Goal: Task Accomplishment & Management: Complete application form

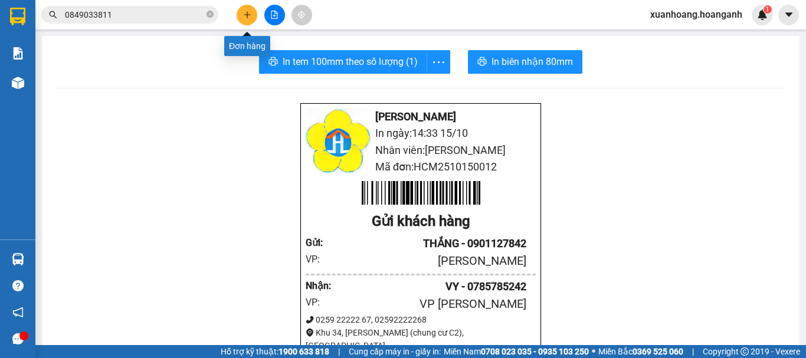
click at [251, 14] on icon "plus" at bounding box center [247, 15] width 8 height 8
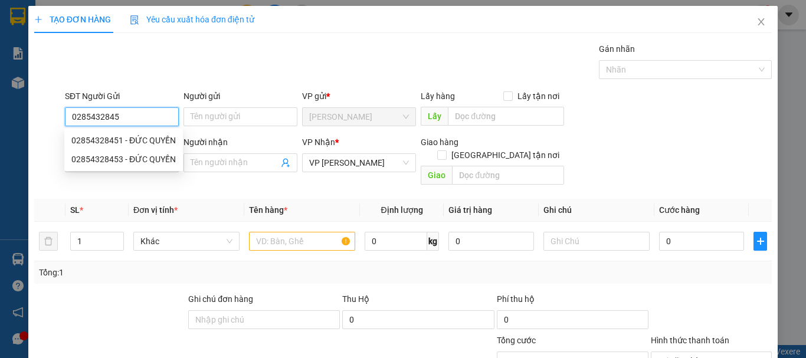
type input "02854328451"
click at [133, 142] on div "02854328451 - ĐỨC QUYỀN" at bounding box center [123, 140] width 104 height 13
type input "[DEMOGRAPHIC_DATA]"
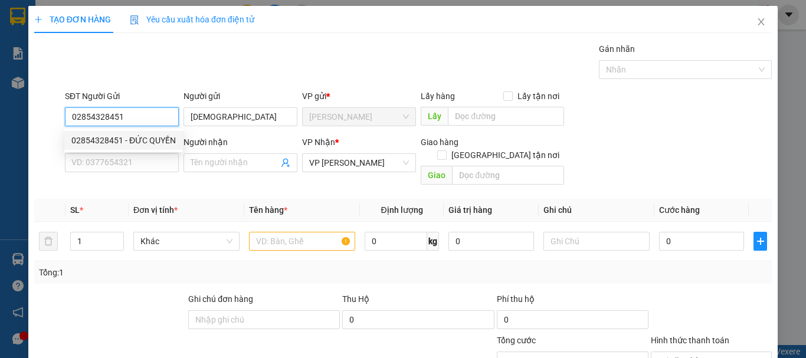
type input "40.000"
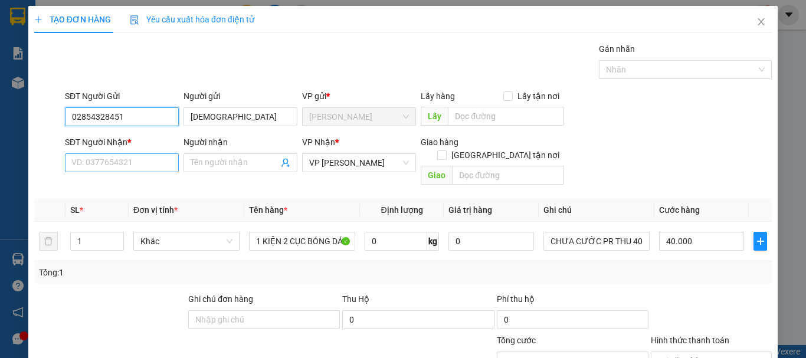
type input "02854328451"
click at [133, 156] on input "SĐT Người Nhận *" at bounding box center [122, 162] width 114 height 19
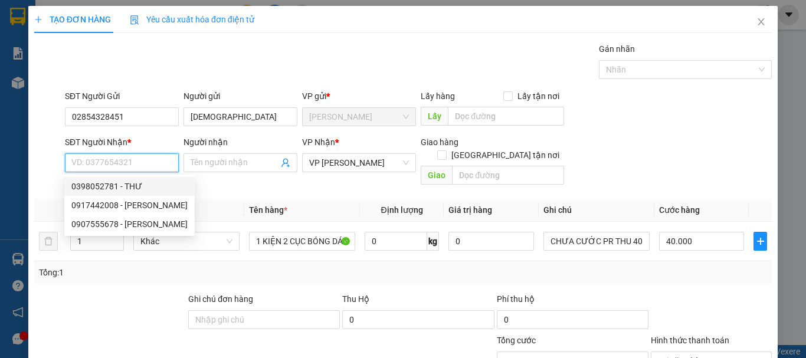
click at [130, 183] on div "0398052781 - THƯ" at bounding box center [129, 186] width 116 height 13
type input "0398052781"
type input "THƯ"
type input "30.000"
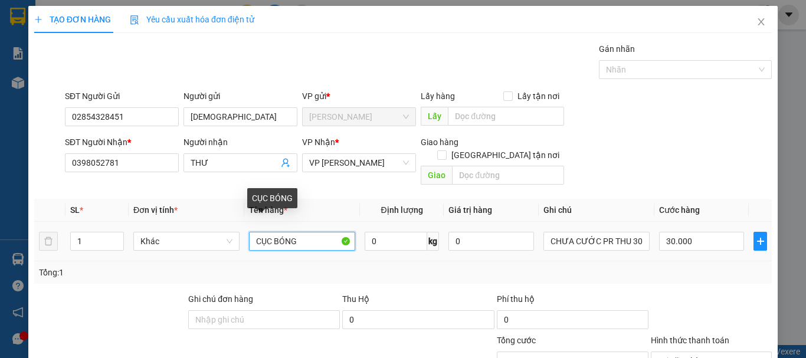
drag, startPoint x: 304, startPoint y: 225, endPoint x: 260, endPoint y: 230, distance: 43.9
click at [260, 232] on input "CỤC BÓNG" at bounding box center [302, 241] width 106 height 19
click at [258, 232] on input "CKIỆN BÓNG 2 CỤC DÁN CHUNG" at bounding box center [302, 241] width 106 height 19
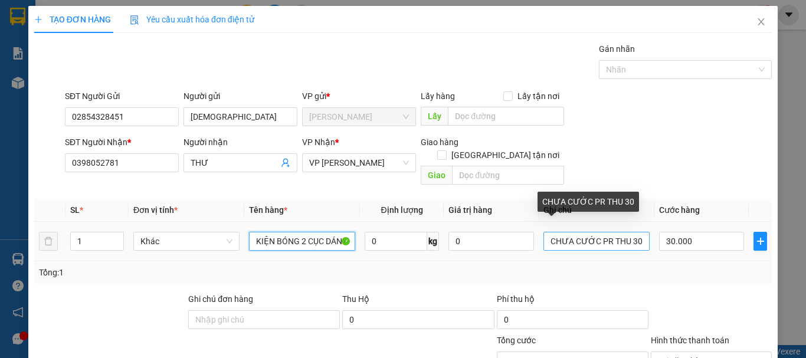
type input "KIỆN BÓNG 2 CỤC DÁN CHUNG"
drag, startPoint x: 634, startPoint y: 231, endPoint x: 625, endPoint y: 231, distance: 9.4
click at [625, 232] on input "CHƯA CƯỚC PR THU 30" at bounding box center [596, 241] width 106 height 19
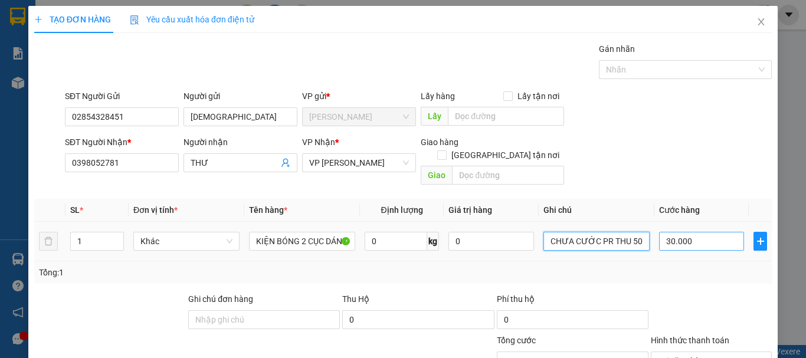
type input "CHƯA CƯỚC PR THU 50"
click at [706, 232] on input "30.000" at bounding box center [701, 241] width 85 height 19
type input "0"
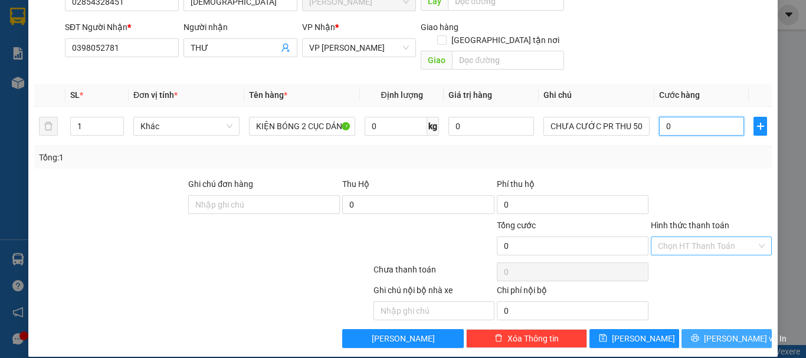
type input "0"
click at [721, 332] on span "[PERSON_NAME] và In" at bounding box center [745, 338] width 83 height 13
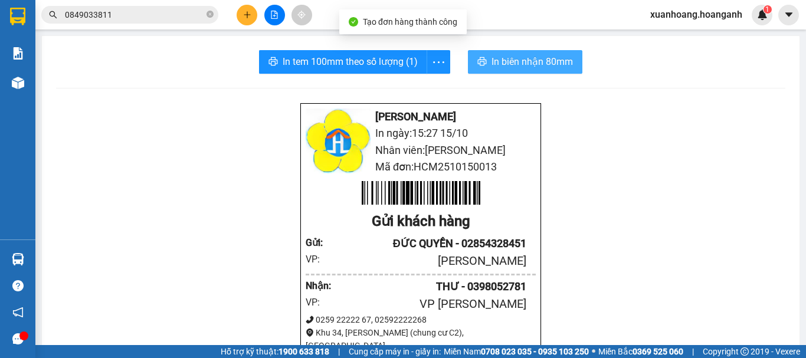
click at [528, 67] on span "In biên nhận 80mm" at bounding box center [531, 61] width 81 height 15
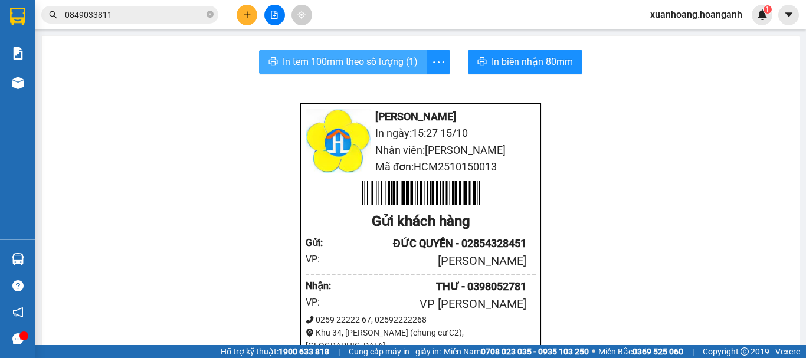
click at [401, 57] on span "In tem 100mm theo số lượng (1)" at bounding box center [349, 61] width 135 height 15
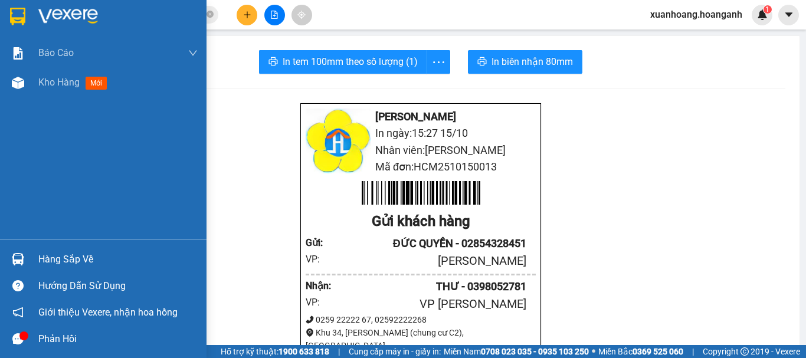
click at [11, 21] on img at bounding box center [17, 17] width 15 height 18
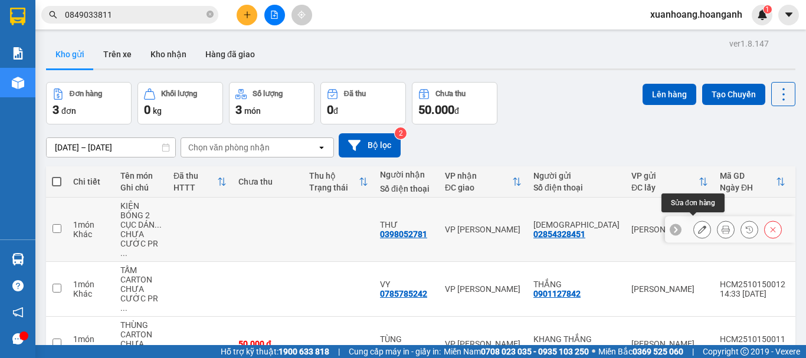
click at [698, 228] on icon at bounding box center [702, 229] width 8 height 8
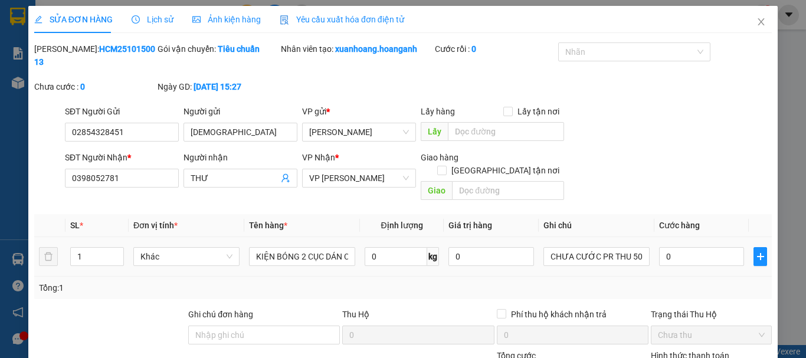
type input "02854328451"
type input "[DEMOGRAPHIC_DATA]"
type input "0398052781"
type input "THƯ"
type input "0"
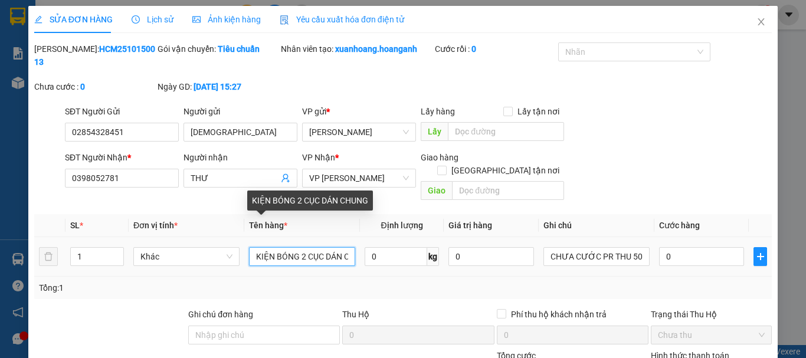
click at [345, 247] on input "KIỆN BÓNG 2 CỤC DÁN CHUNG" at bounding box center [302, 256] width 106 height 19
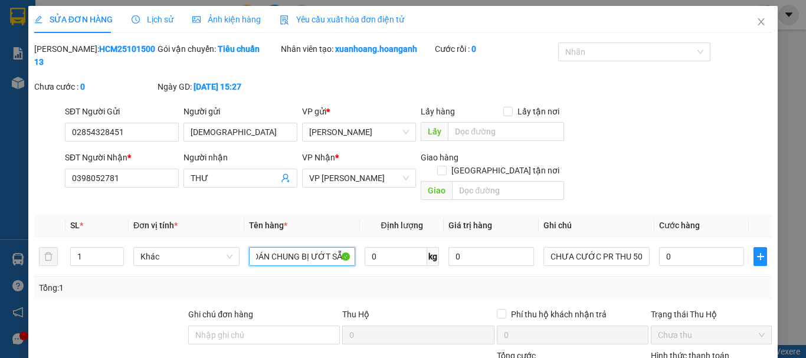
scroll to position [117, 0]
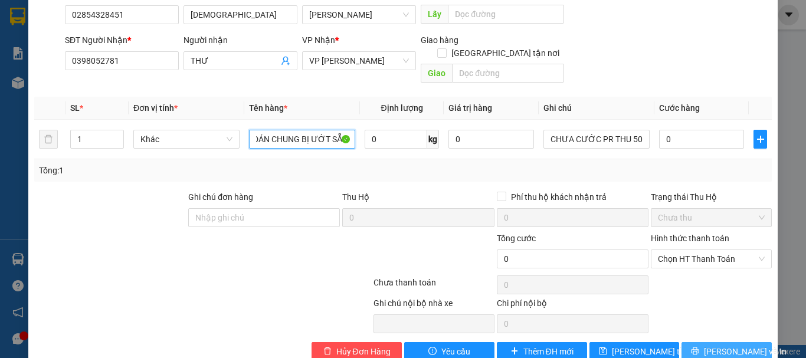
type input "KIỆN BÓNG 2 CỤC DÁN CHUNG BỊ ƯỚT SẴN"
click at [706, 342] on button "[PERSON_NAME] và In" at bounding box center [726, 351] width 90 height 19
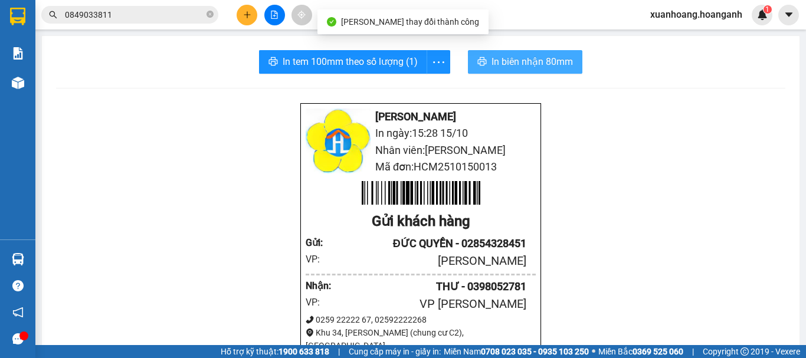
click at [530, 64] on span "In biên nhận 80mm" at bounding box center [531, 61] width 81 height 15
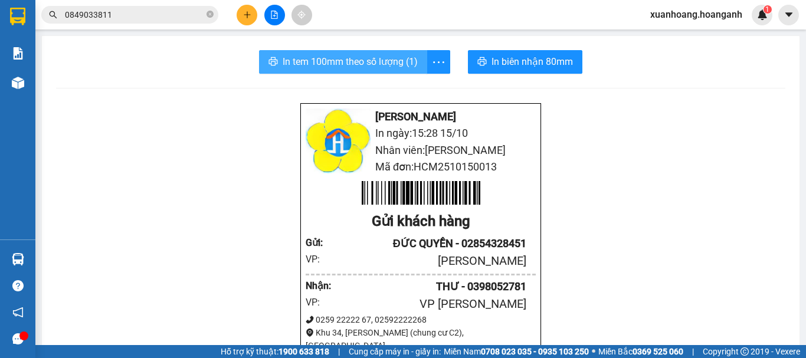
click at [319, 60] on span "In tem 100mm theo số lượng (1)" at bounding box center [349, 61] width 135 height 15
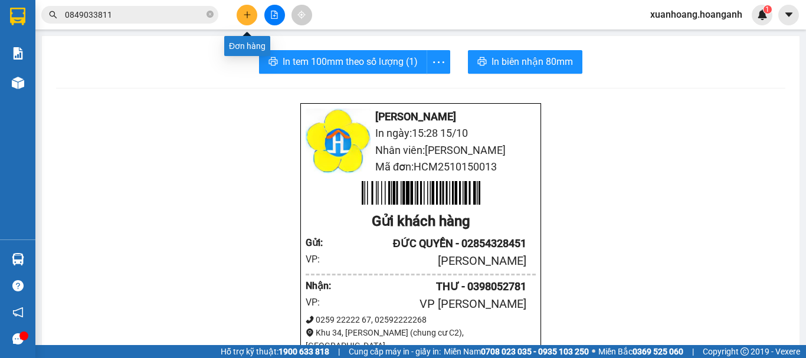
click at [243, 20] on button at bounding box center [246, 15] width 21 height 21
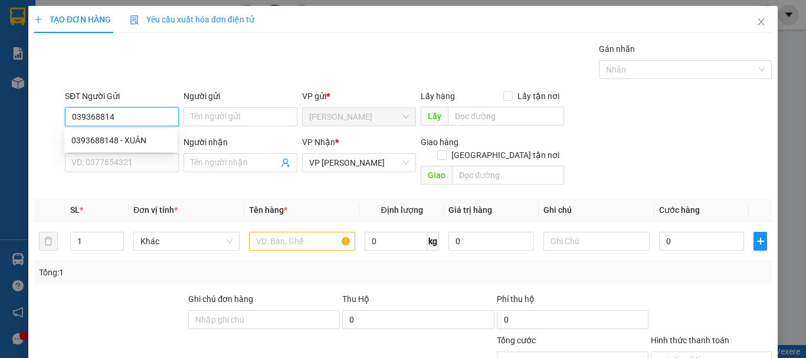
type input "0393688148"
click at [136, 139] on div "0393688148 - XUÂN" at bounding box center [120, 140] width 98 height 13
type input "XUÂN"
type input "40.000"
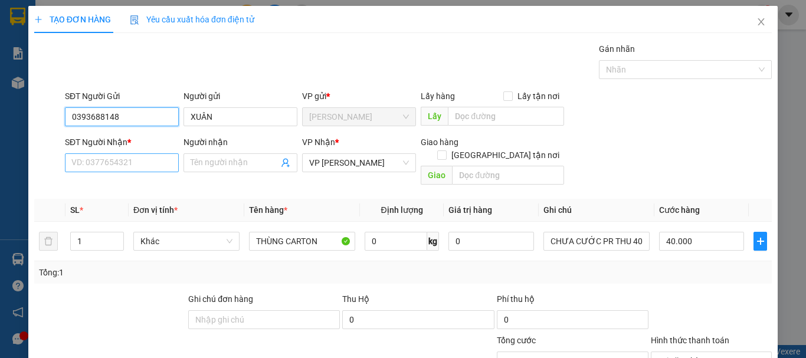
type input "0393688148"
click at [128, 159] on input "SĐT Người Nhận *" at bounding box center [122, 162] width 114 height 19
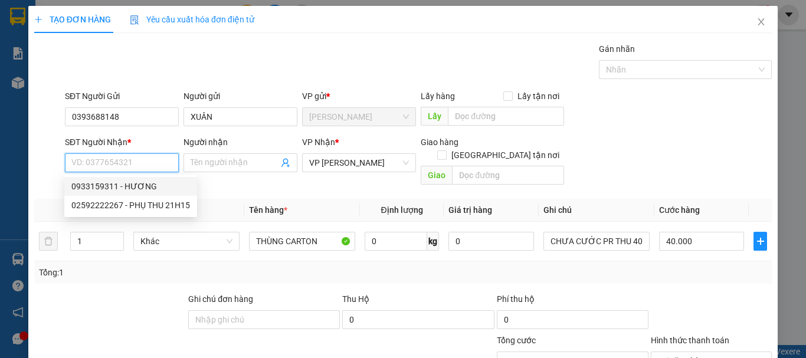
click at [128, 185] on div "0933159311 - HƯƠNG" at bounding box center [130, 186] width 119 height 13
type input "0933159311"
type input "HƯƠNG"
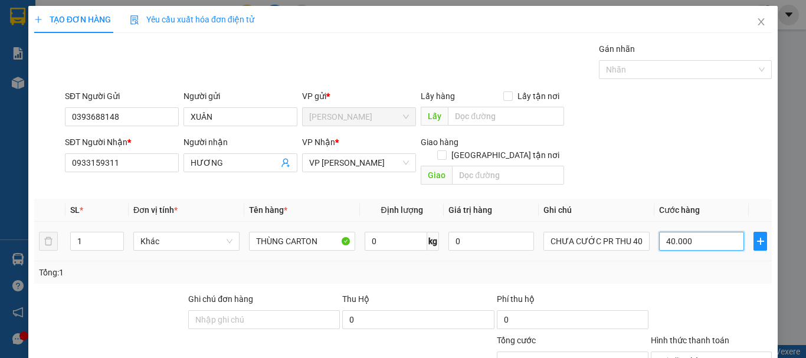
click at [711, 232] on input "40.000" at bounding box center [701, 241] width 85 height 19
type input "0"
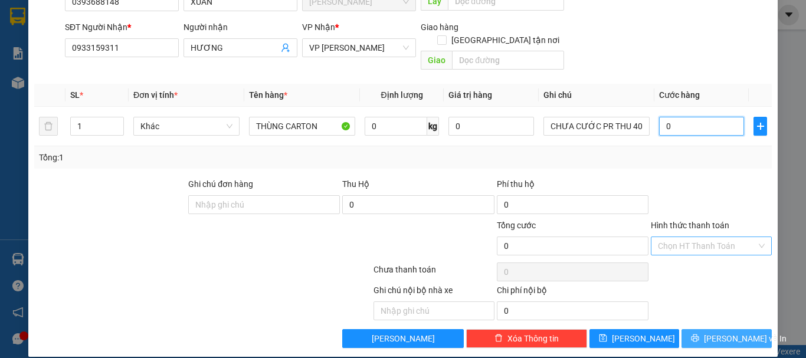
type input "0"
click at [740, 332] on span "[PERSON_NAME] và In" at bounding box center [745, 338] width 83 height 13
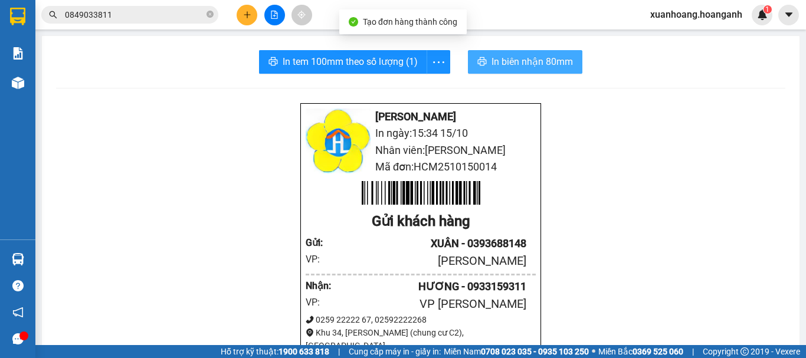
click at [539, 69] on span "In biên nhận 80mm" at bounding box center [531, 61] width 81 height 15
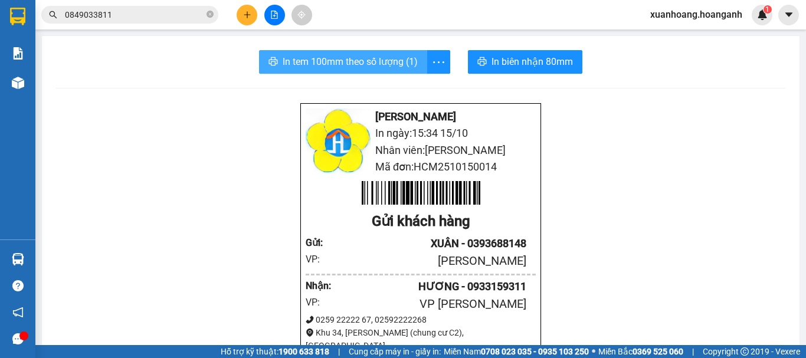
click at [396, 65] on span "In tem 100mm theo số lượng (1)" at bounding box center [349, 61] width 135 height 15
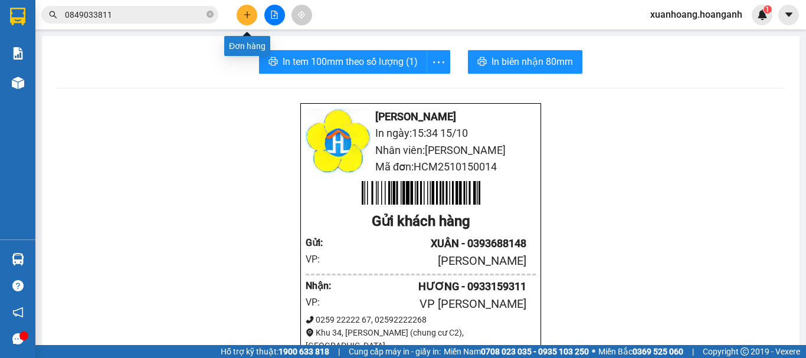
click at [251, 12] on button at bounding box center [246, 15] width 21 height 21
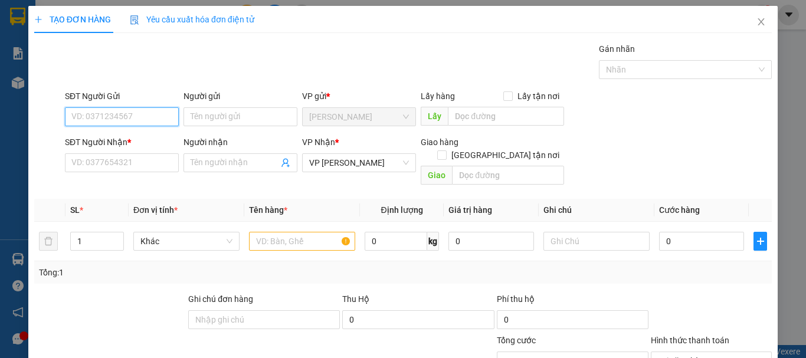
click at [130, 110] on input "SĐT Người Gửi" at bounding box center [122, 116] width 114 height 19
type input "0929030042"
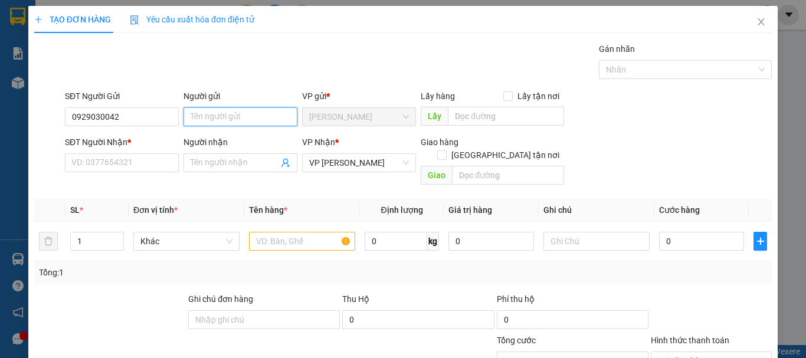
click at [218, 112] on input "Người gửi" at bounding box center [240, 116] width 114 height 19
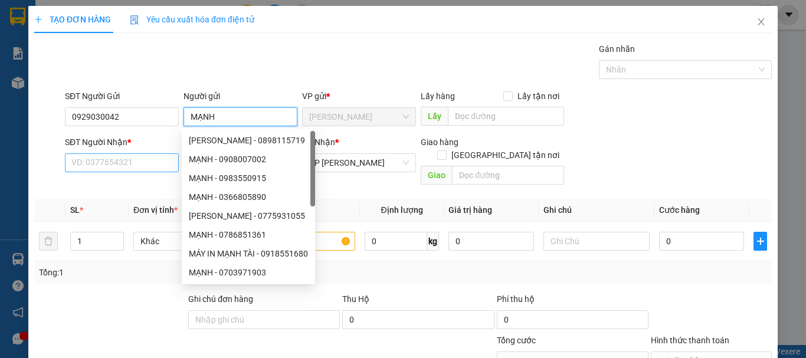
type input "MẠNH"
click at [98, 155] on input "SĐT Người Nhận *" at bounding box center [122, 162] width 114 height 19
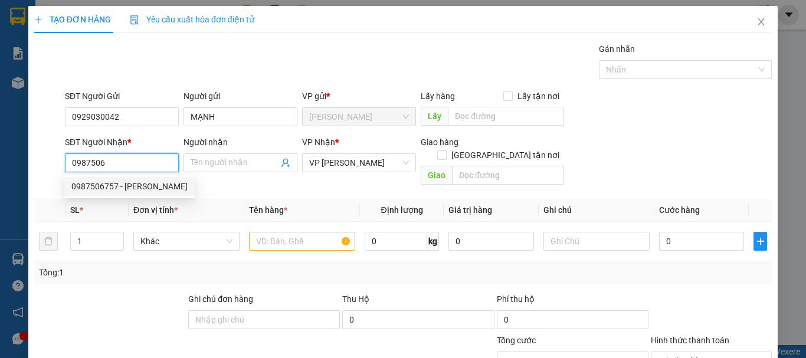
click at [121, 187] on div "0987506757 - [PERSON_NAME]" at bounding box center [129, 186] width 116 height 13
type input "0987506757"
type input "[PERSON_NAME]"
type input "20.000"
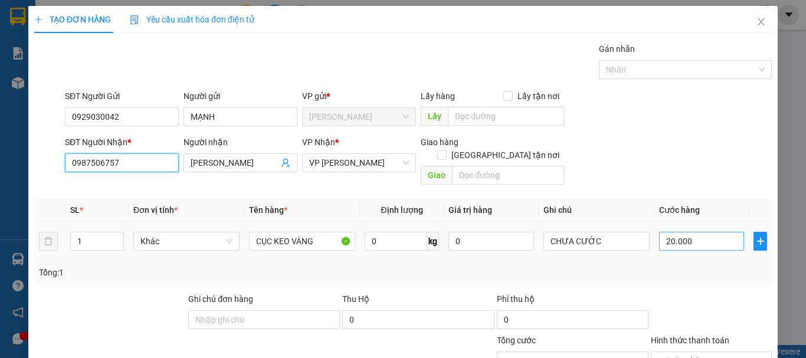
type input "0987506757"
click at [691, 232] on input "20.000" at bounding box center [701, 241] width 85 height 19
type input "0"
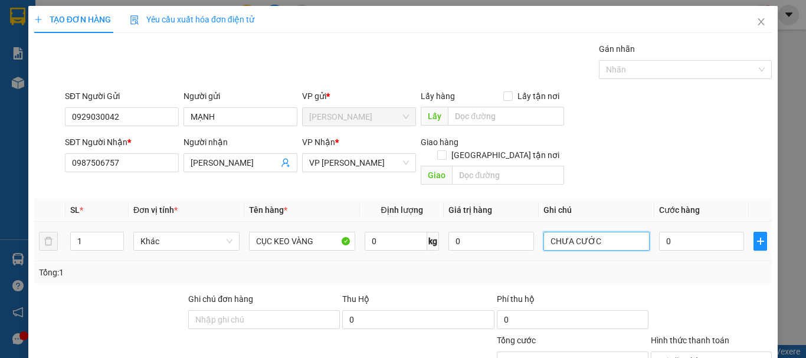
click at [608, 232] on input "CHƯA CƯỚC" at bounding box center [596, 241] width 106 height 19
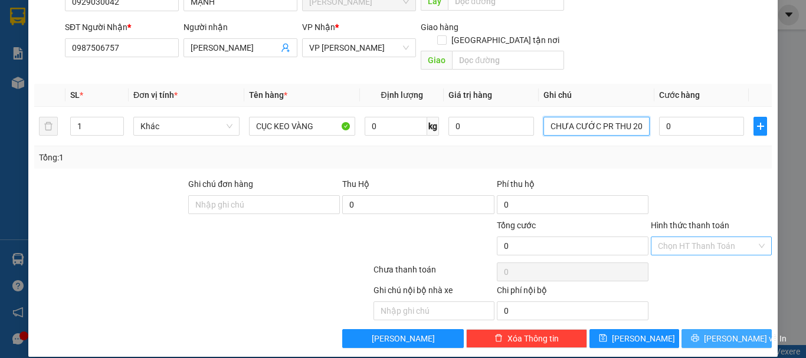
type input "CHƯA CƯỚC PR THU 20"
click at [749, 329] on button "[PERSON_NAME] và In" at bounding box center [726, 338] width 90 height 19
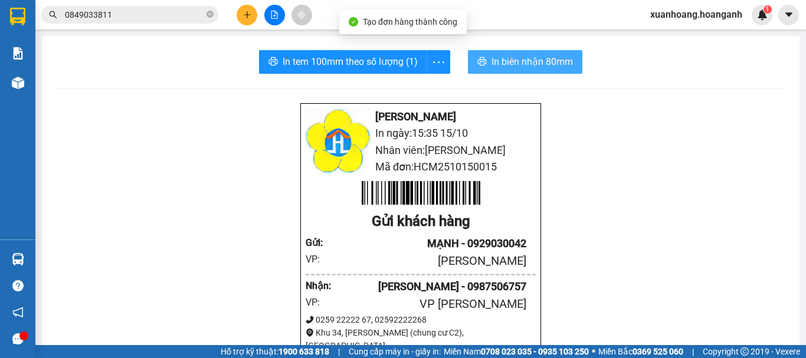
click at [507, 57] on span "In biên nhận 80mm" at bounding box center [531, 61] width 81 height 15
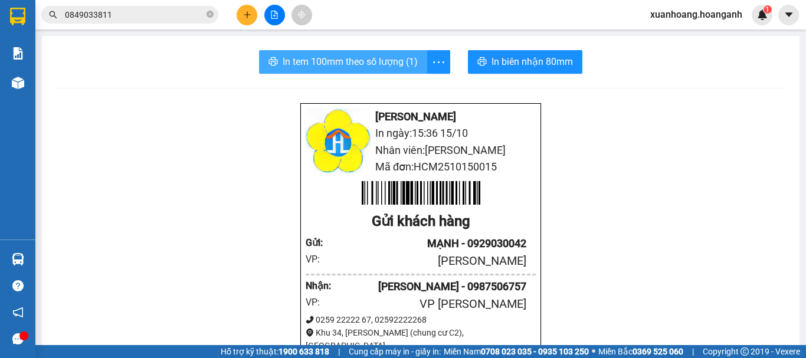
click at [350, 56] on span "In tem 100mm theo số lượng (1)" at bounding box center [349, 61] width 135 height 15
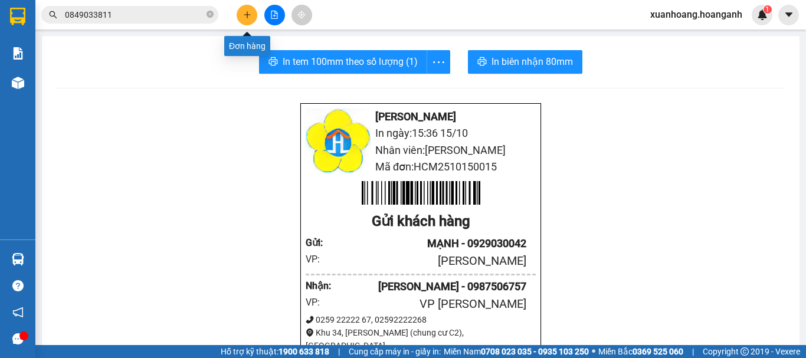
click at [247, 15] on icon "plus" at bounding box center [247, 14] width 6 height 1
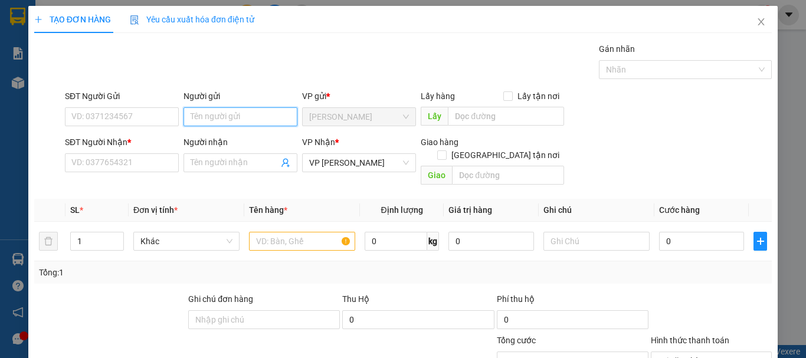
click at [201, 114] on input "Người gửi" at bounding box center [240, 116] width 114 height 19
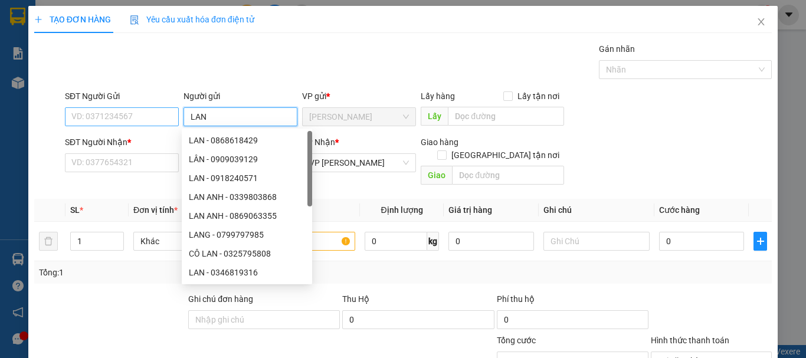
type input "LAN"
click at [120, 124] on input "SĐT Người Gửi" at bounding box center [122, 116] width 114 height 19
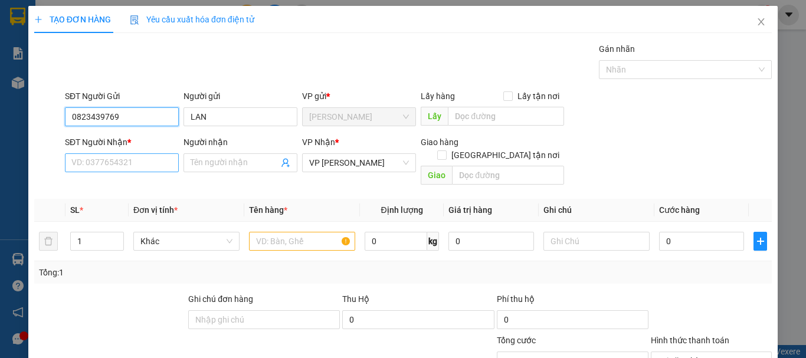
type input "0823439769"
click at [146, 159] on input "SĐT Người Nhận *" at bounding box center [122, 162] width 114 height 19
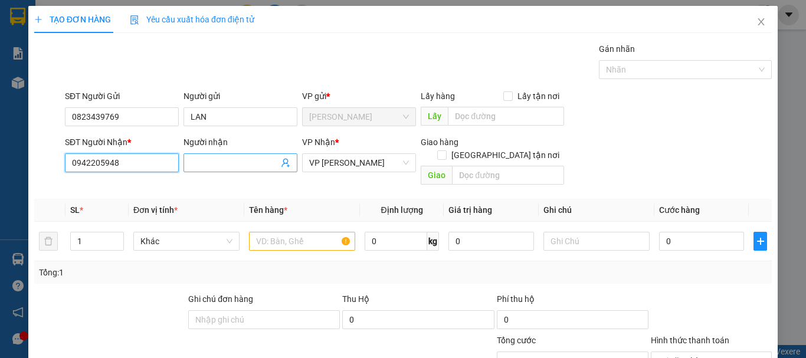
type input "0942205948"
click at [204, 167] on input "Người nhận" at bounding box center [234, 162] width 88 height 13
type input "BI TÀI XẾ"
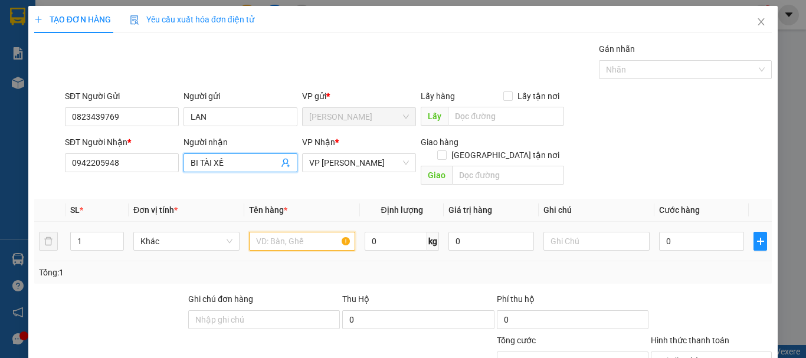
click at [290, 232] on input "text" at bounding box center [302, 241] width 106 height 19
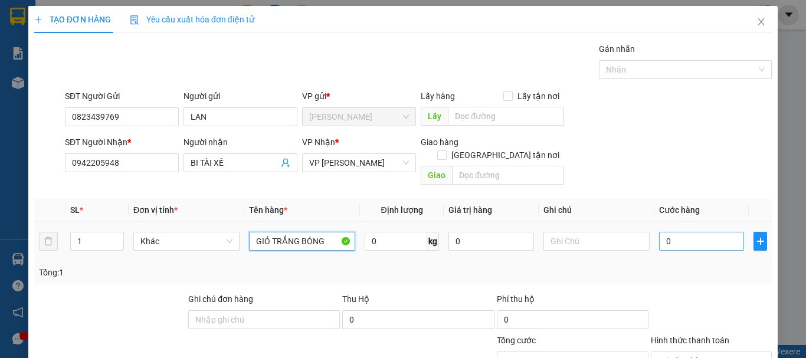
type input "GIỎ TRẮNG BÓNG"
click at [688, 232] on input "0" at bounding box center [701, 241] width 85 height 19
type input "3"
type input "30"
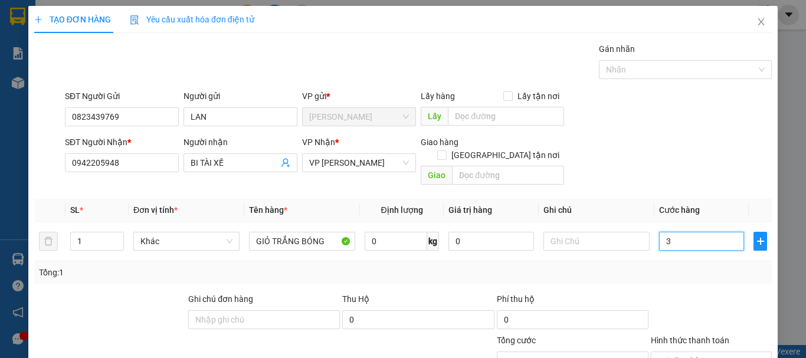
type input "30"
type input "300"
type input "3.000"
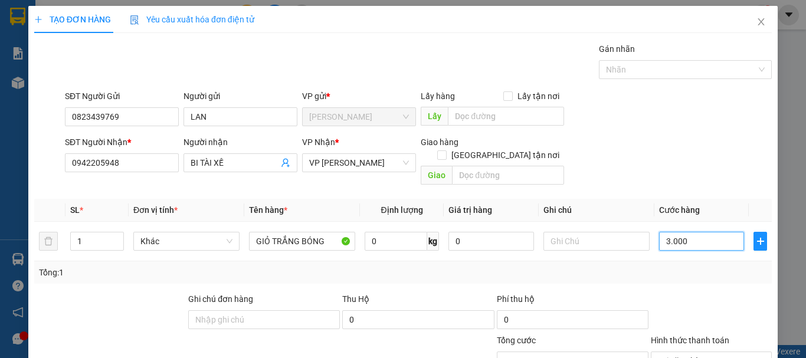
type input "30.000"
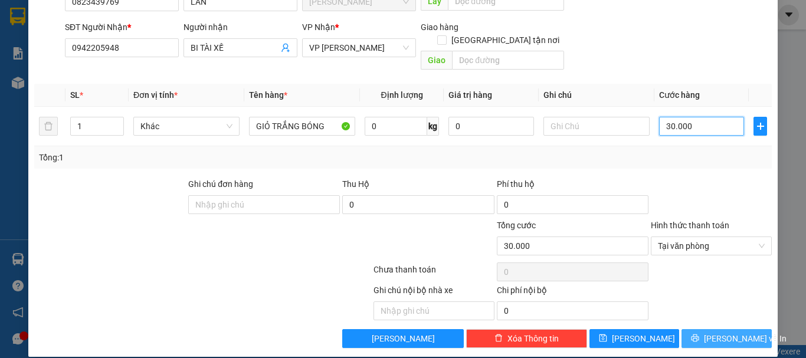
type input "30.000"
click at [722, 333] on button "[PERSON_NAME] và In" at bounding box center [726, 338] width 90 height 19
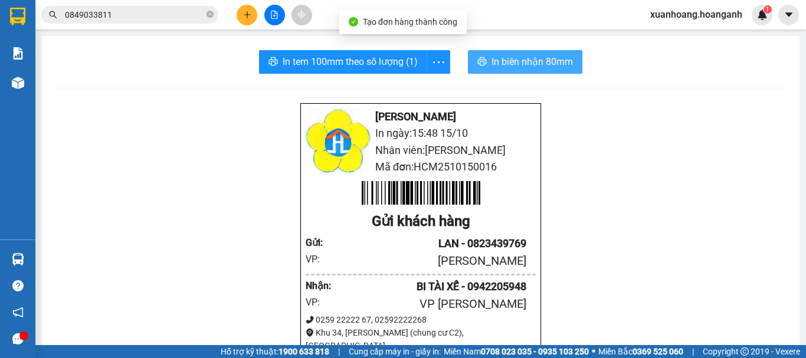
click at [556, 68] on span "In biên nhận 80mm" at bounding box center [531, 61] width 81 height 15
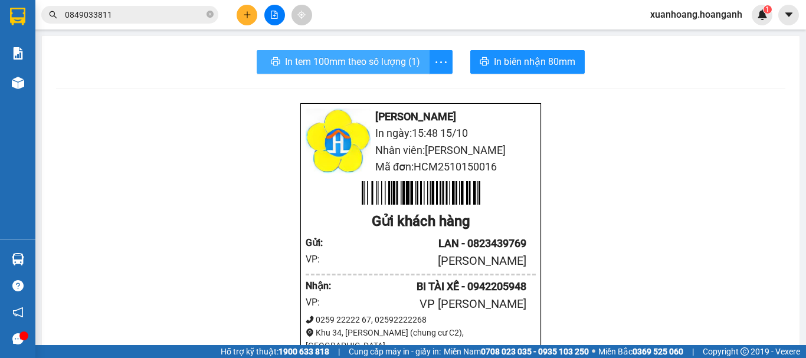
click at [384, 63] on span "In tem 100mm theo số lượng (1)" at bounding box center [352, 61] width 135 height 15
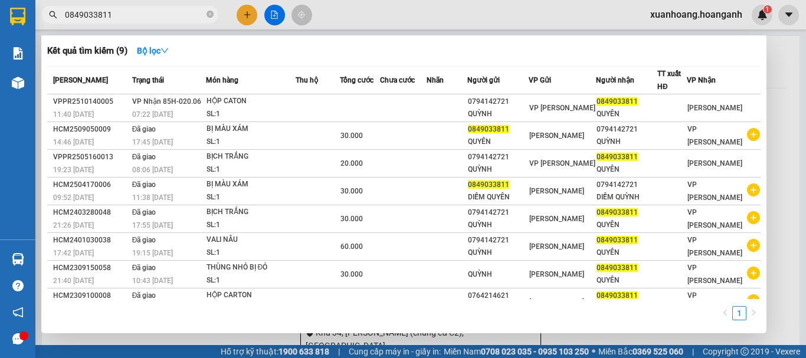
click at [139, 11] on input "0849033811" at bounding box center [134, 14] width 139 height 13
drag, startPoint x: 139, startPoint y: 11, endPoint x: 0, endPoint y: 11, distance: 138.6
click at [0, 11] on section "Kết quả tìm kiếm ( 9 ) Bộ lọc Mã ĐH Trạng thái Món hàng Thu hộ Tổng cước Chưa c…" at bounding box center [403, 179] width 806 height 358
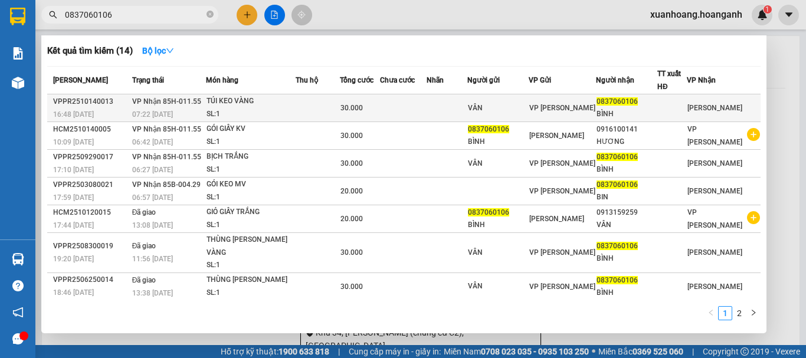
type input "0837060106"
click at [258, 110] on div "SL: 1" at bounding box center [250, 114] width 88 height 13
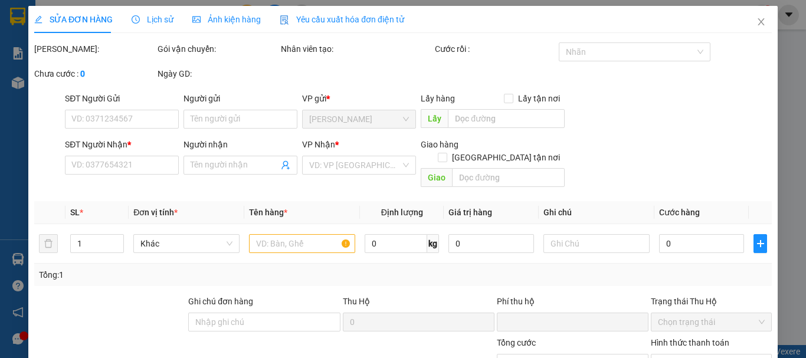
type input "VÂN"
type input "0837060106"
type input "BÌNH"
type input "0"
type input "30.000"
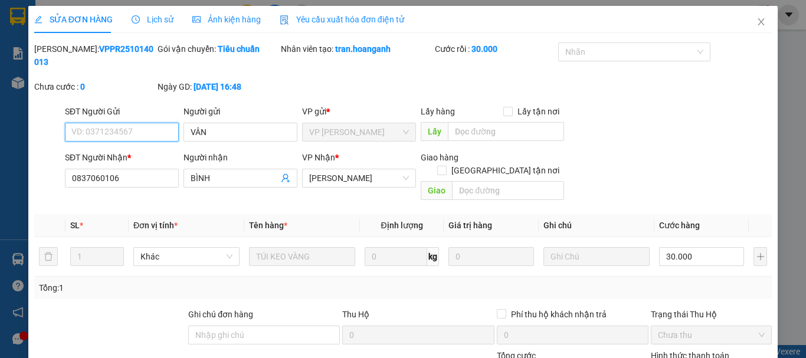
scroll to position [117, 0]
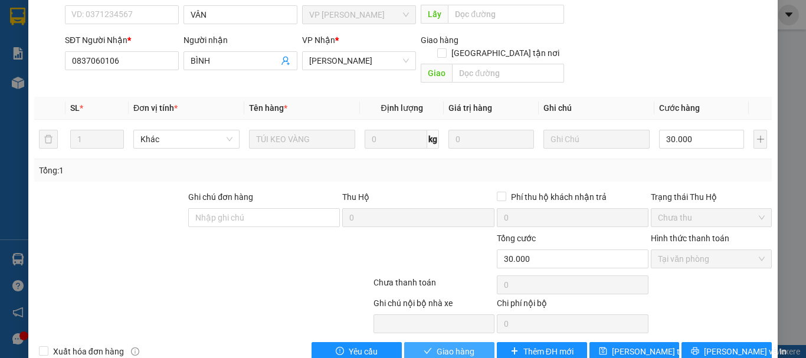
click at [451, 345] on span "Giao hàng" at bounding box center [455, 351] width 38 height 13
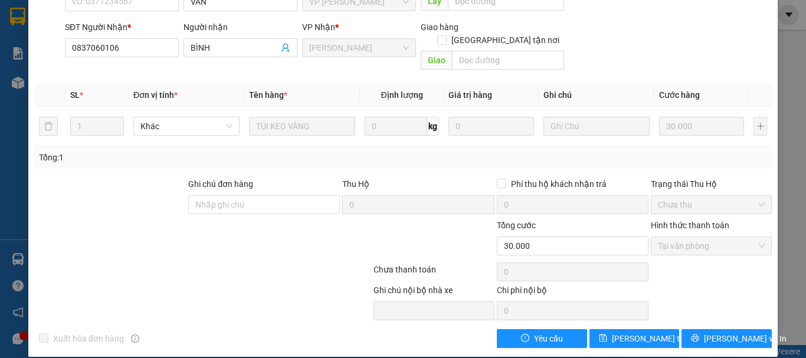
scroll to position [0, 0]
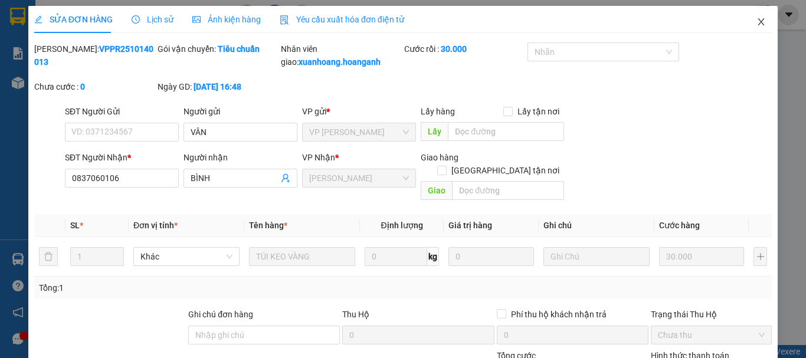
click at [756, 25] on icon "close" at bounding box center [760, 21] width 9 height 9
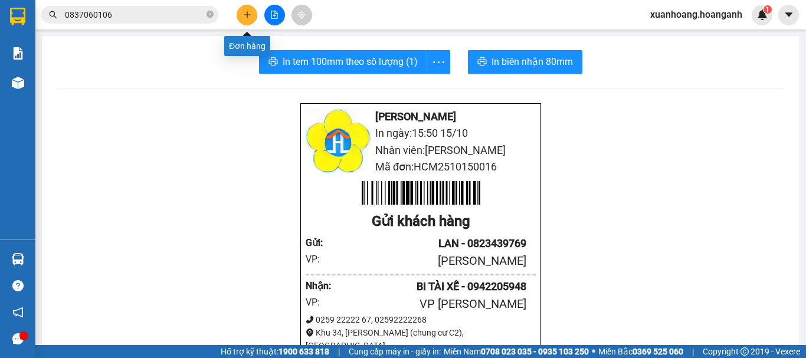
click at [245, 16] on icon "plus" at bounding box center [247, 15] width 8 height 8
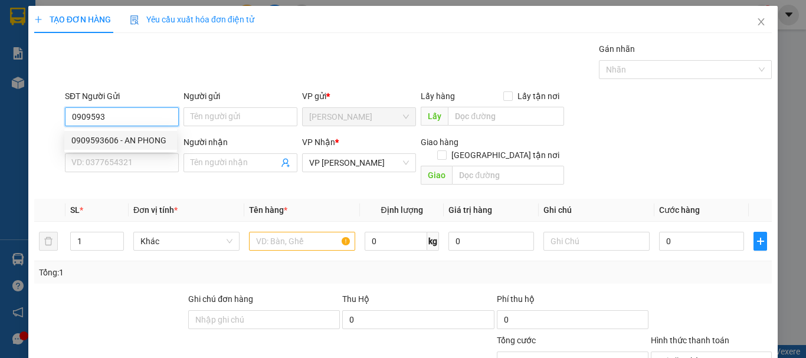
click at [134, 140] on div "0909593606 - AN PHONG" at bounding box center [120, 140] width 98 height 13
type input "0909593606"
type input "AN PHONG"
type input "30.000"
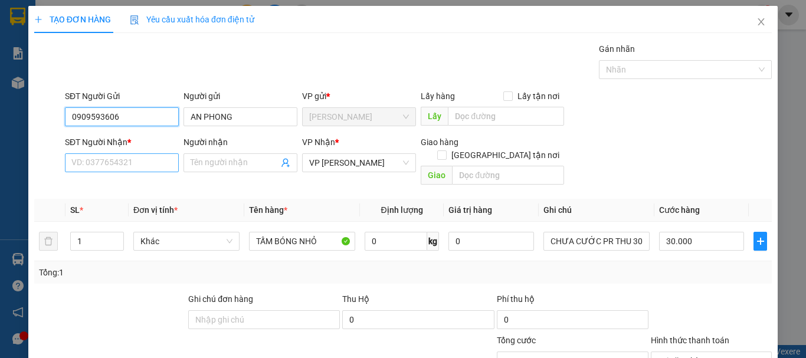
type input "0909593606"
click at [119, 165] on input "SĐT Người Nhận *" at bounding box center [122, 162] width 114 height 19
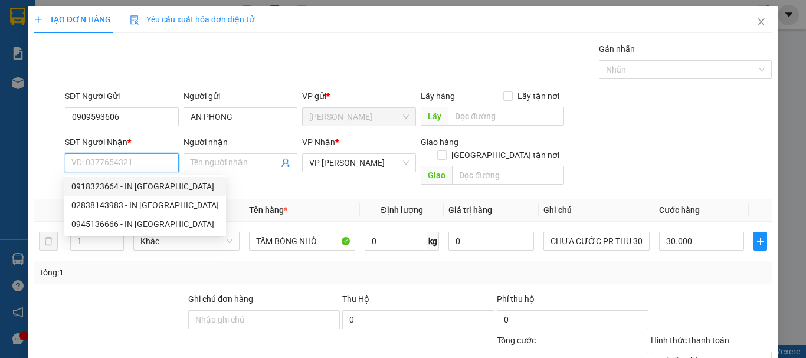
click at [119, 185] on div "0918323664 - IN [GEOGRAPHIC_DATA]" at bounding box center [144, 186] width 147 height 13
type input "0918323664"
type input "IN [GEOGRAPHIC_DATA]"
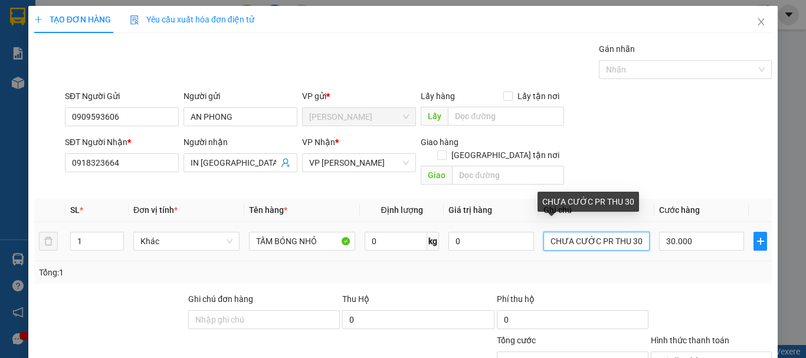
drag, startPoint x: 633, startPoint y: 229, endPoint x: 624, endPoint y: 228, distance: 8.9
click at [624, 232] on input "CHƯA CƯỚC PR THU 30" at bounding box center [596, 241] width 106 height 19
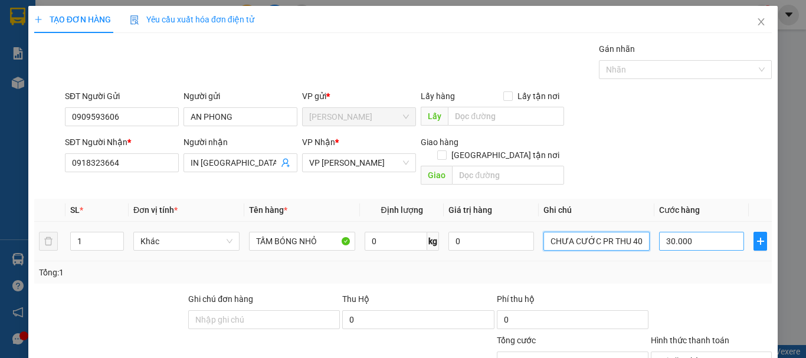
type input "CHƯA CƯỚC PR THU 40"
click at [706, 232] on input "30.000" at bounding box center [701, 241] width 85 height 19
type input "0"
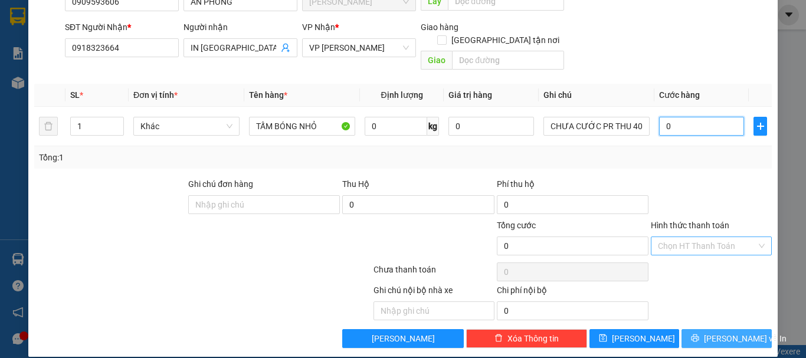
type input "0"
click at [732, 332] on span "[PERSON_NAME] và In" at bounding box center [745, 338] width 83 height 13
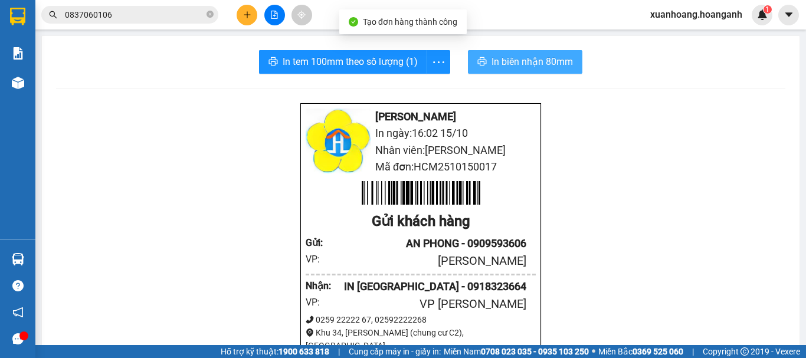
click at [541, 63] on span "In biên nhận 80mm" at bounding box center [531, 61] width 81 height 15
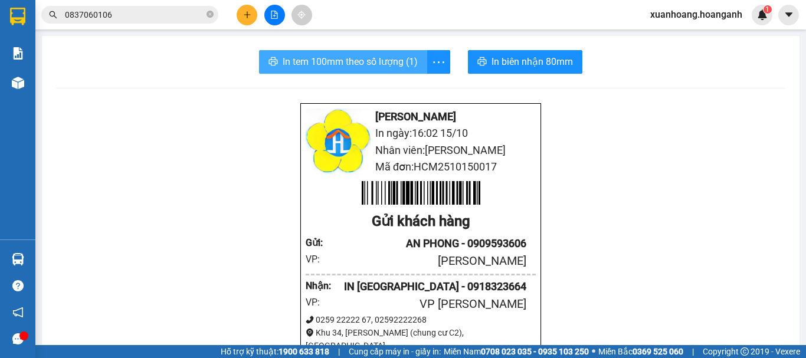
click at [344, 70] on button "In tem 100mm theo số lượng (1)" at bounding box center [343, 62] width 168 height 24
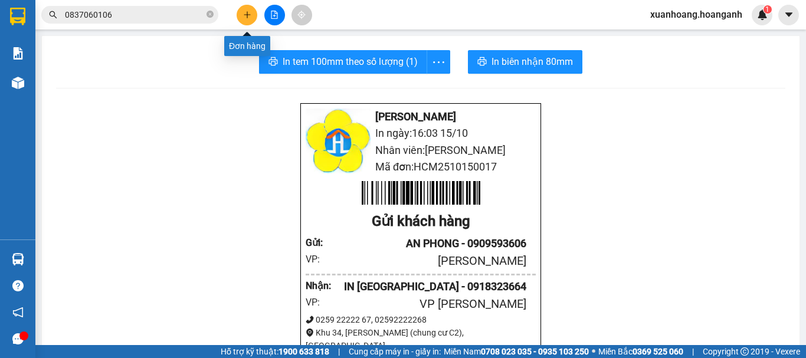
click at [251, 10] on button at bounding box center [246, 15] width 21 height 21
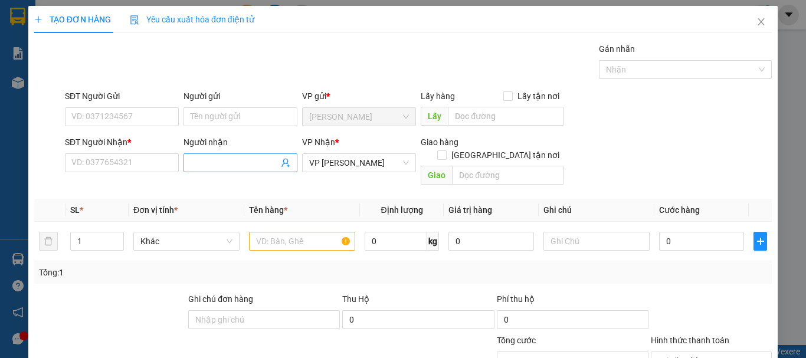
click at [196, 167] on input "Người nhận" at bounding box center [234, 162] width 88 height 13
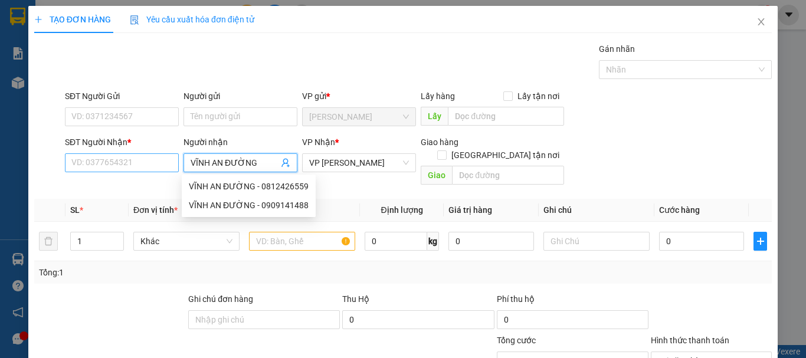
type input "VĨNH AN ĐƯỜNG"
click at [136, 159] on input "SĐT Người Nhận *" at bounding box center [122, 162] width 114 height 19
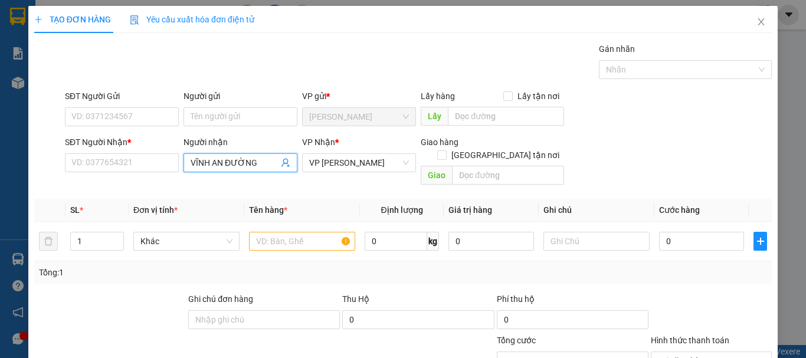
click at [260, 161] on input "VĨNH AN ĐƯỜNG" at bounding box center [234, 162] width 88 height 13
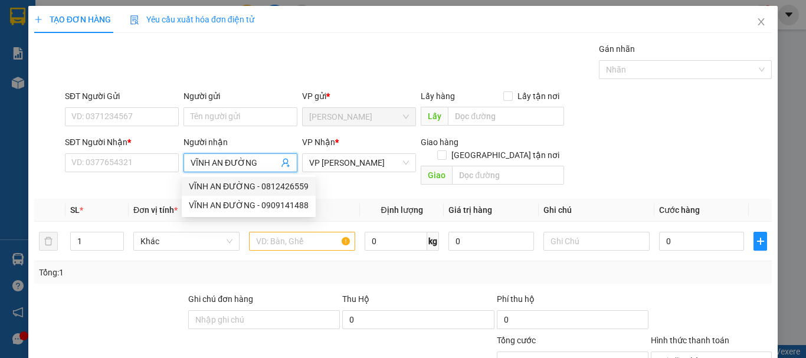
click at [258, 185] on div "VĨNH AN ĐƯỜNG - 0812426559" at bounding box center [249, 186] width 120 height 13
type input "0812426559"
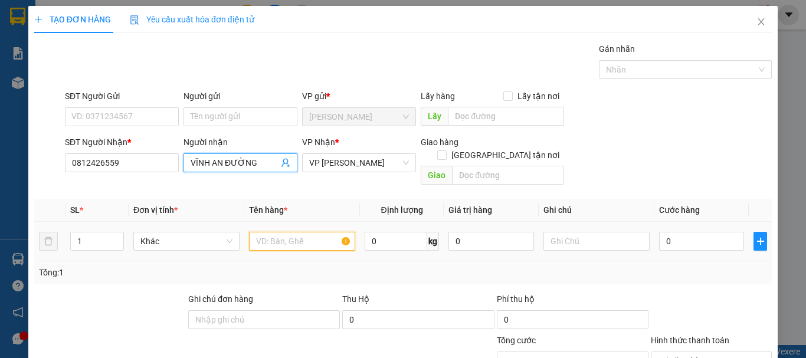
click at [297, 232] on input "text" at bounding box center [302, 241] width 106 height 19
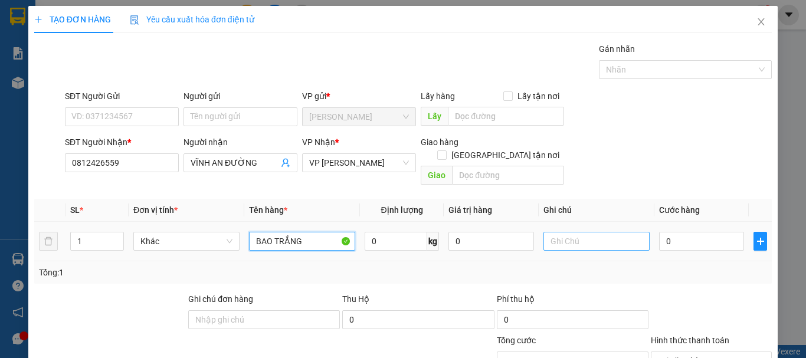
type input "BAO TRẮNG"
click at [593, 232] on input "text" at bounding box center [596, 241] width 106 height 19
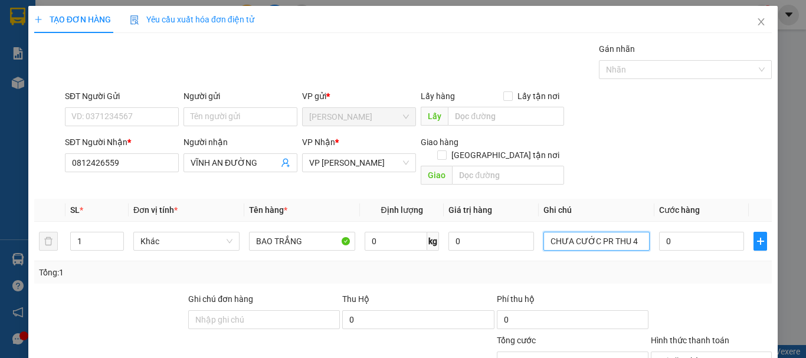
type input "CHƯA CƯỚC PR THU 40"
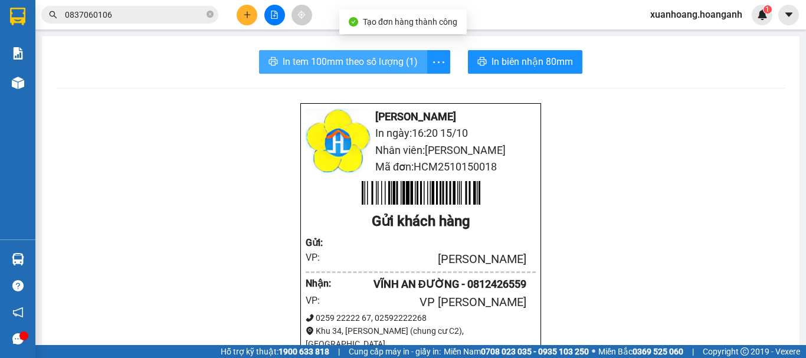
click at [385, 63] on span "In tem 100mm theo số lượng (1)" at bounding box center [349, 61] width 135 height 15
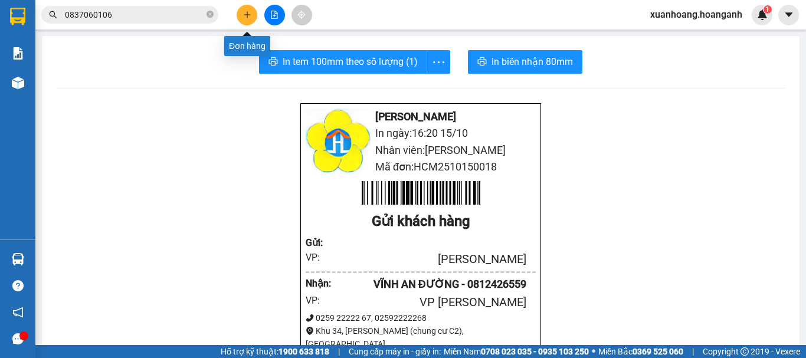
click at [245, 14] on icon "plus" at bounding box center [247, 15] width 8 height 8
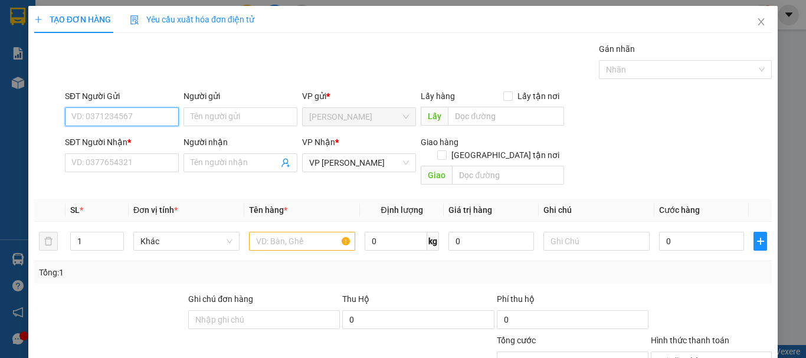
click at [143, 118] on input "SĐT Người Gửi" at bounding box center [122, 116] width 114 height 19
type input "0349994187"
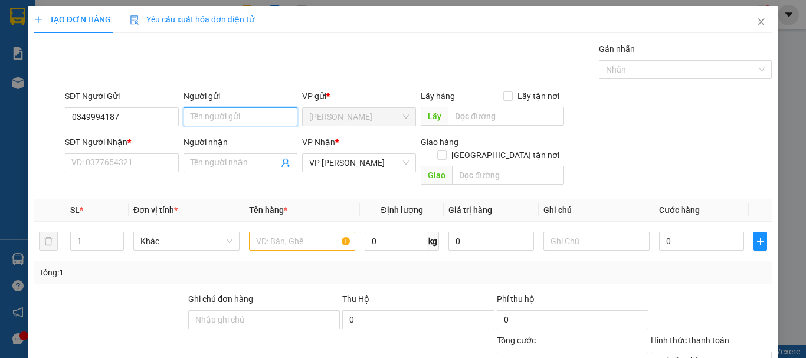
click at [206, 121] on input "Người gửi" at bounding box center [240, 116] width 114 height 19
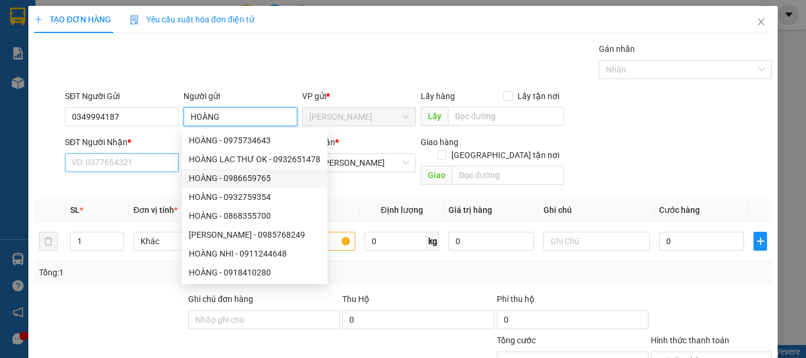
type input "HOÀNG"
click at [145, 166] on input "SĐT Người Nhận *" at bounding box center [122, 162] width 114 height 19
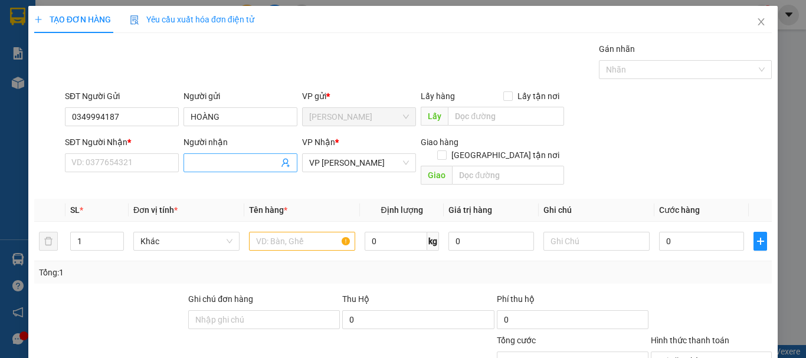
click at [227, 166] on input "Người nhận" at bounding box center [234, 162] width 88 height 13
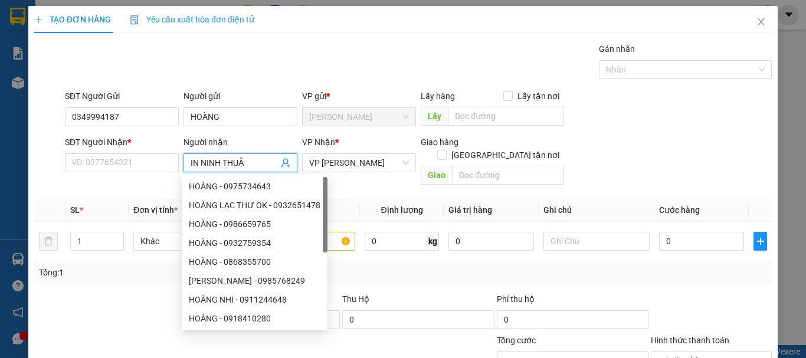
type input "IN [GEOGRAPHIC_DATA]"
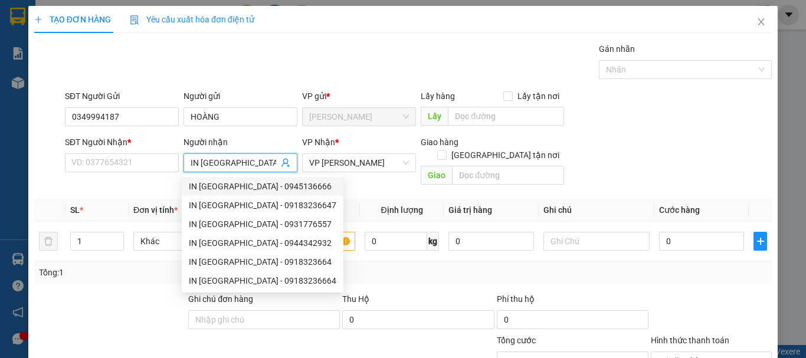
click at [249, 183] on div "IN [GEOGRAPHIC_DATA] - 0945136666" at bounding box center [262, 186] width 147 height 13
type input "0945136666"
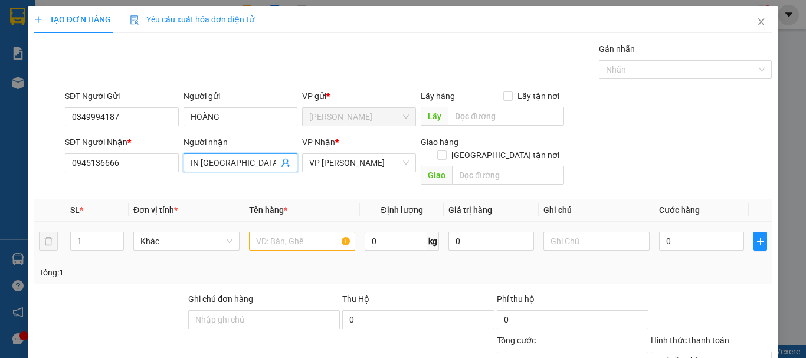
type input "IN [GEOGRAPHIC_DATA]"
click at [309, 232] on input "text" at bounding box center [302, 241] width 106 height 19
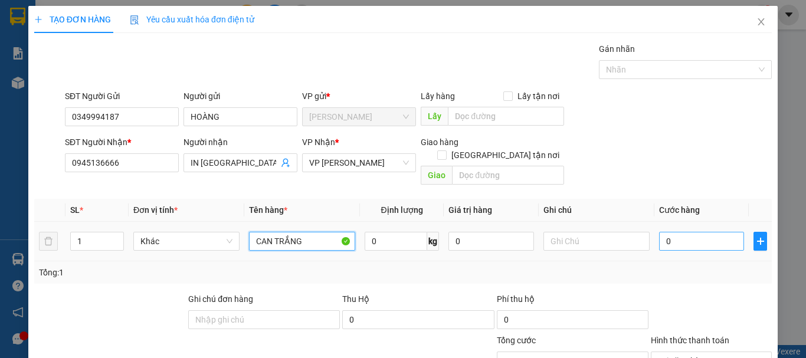
type input "CAN TRẮNG"
click at [695, 232] on input "0" at bounding box center [701, 241] width 85 height 19
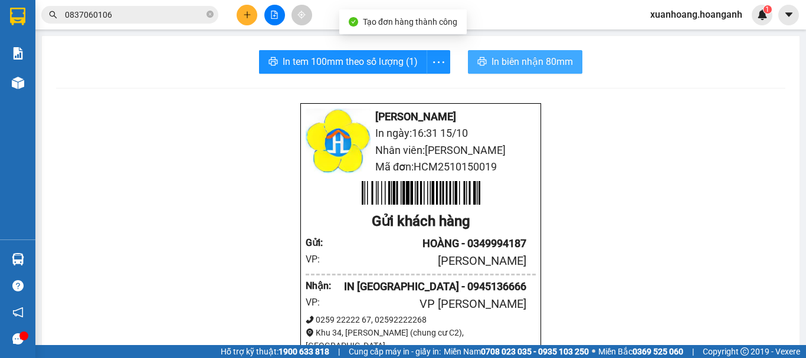
click at [530, 65] on span "In biên nhận 80mm" at bounding box center [531, 61] width 81 height 15
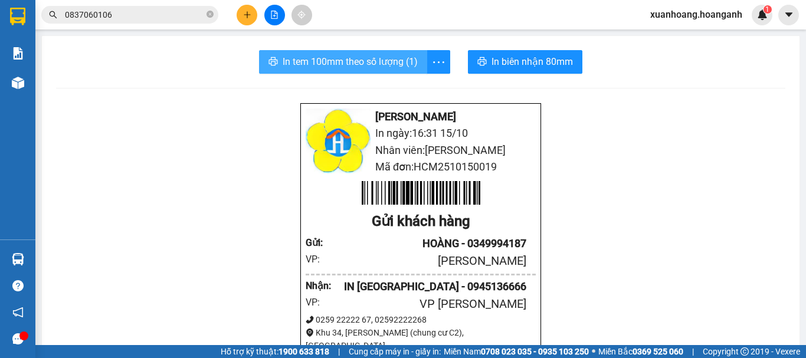
click at [355, 68] on span "In tem 100mm theo số lượng (1)" at bounding box center [349, 61] width 135 height 15
